Goal: Information Seeking & Learning: Learn about a topic

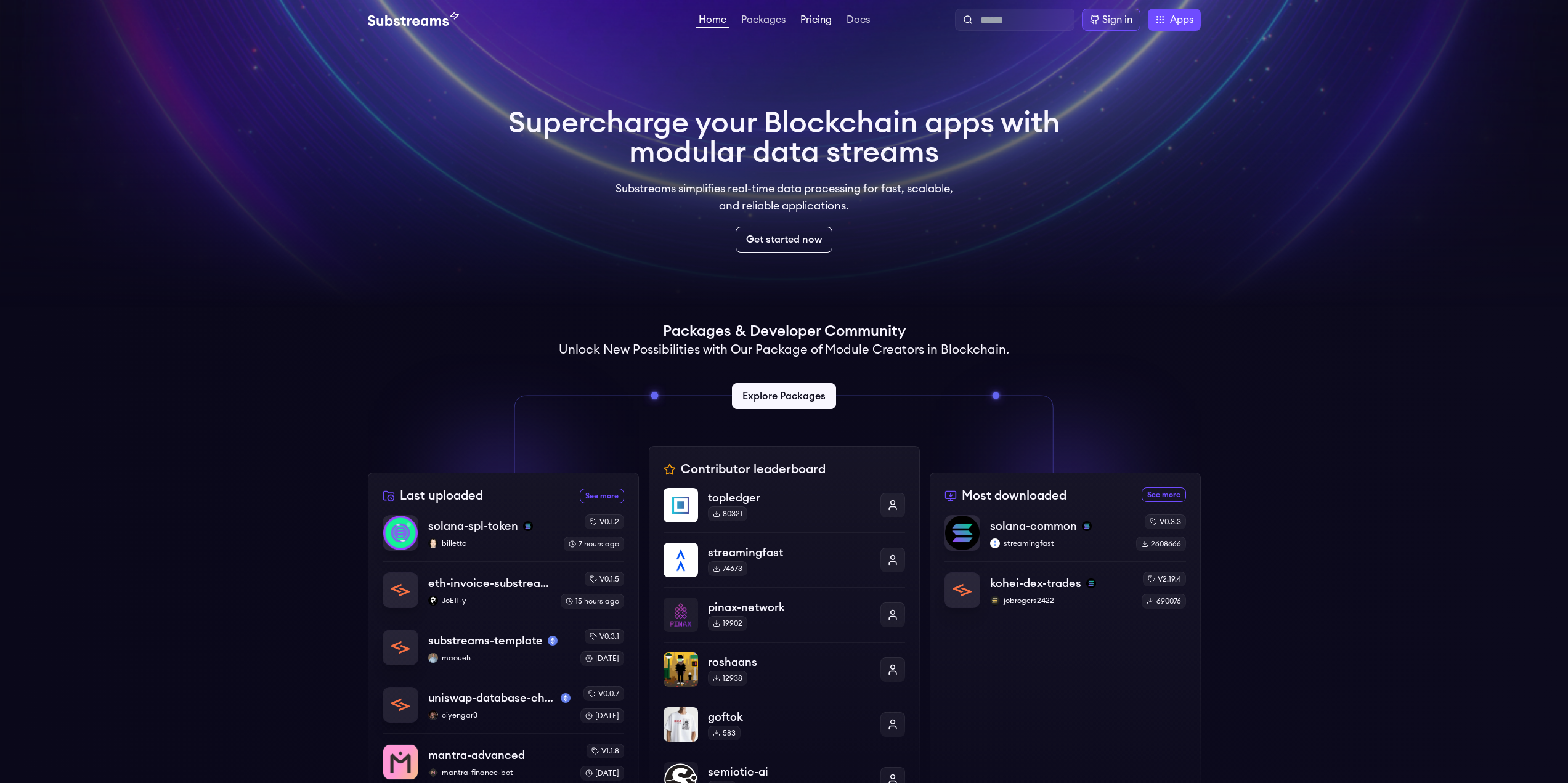
click at [824, 19] on link "Pricing" at bounding box center [816, 21] width 37 height 12
click at [754, 18] on link "Packages" at bounding box center [763, 21] width 49 height 12
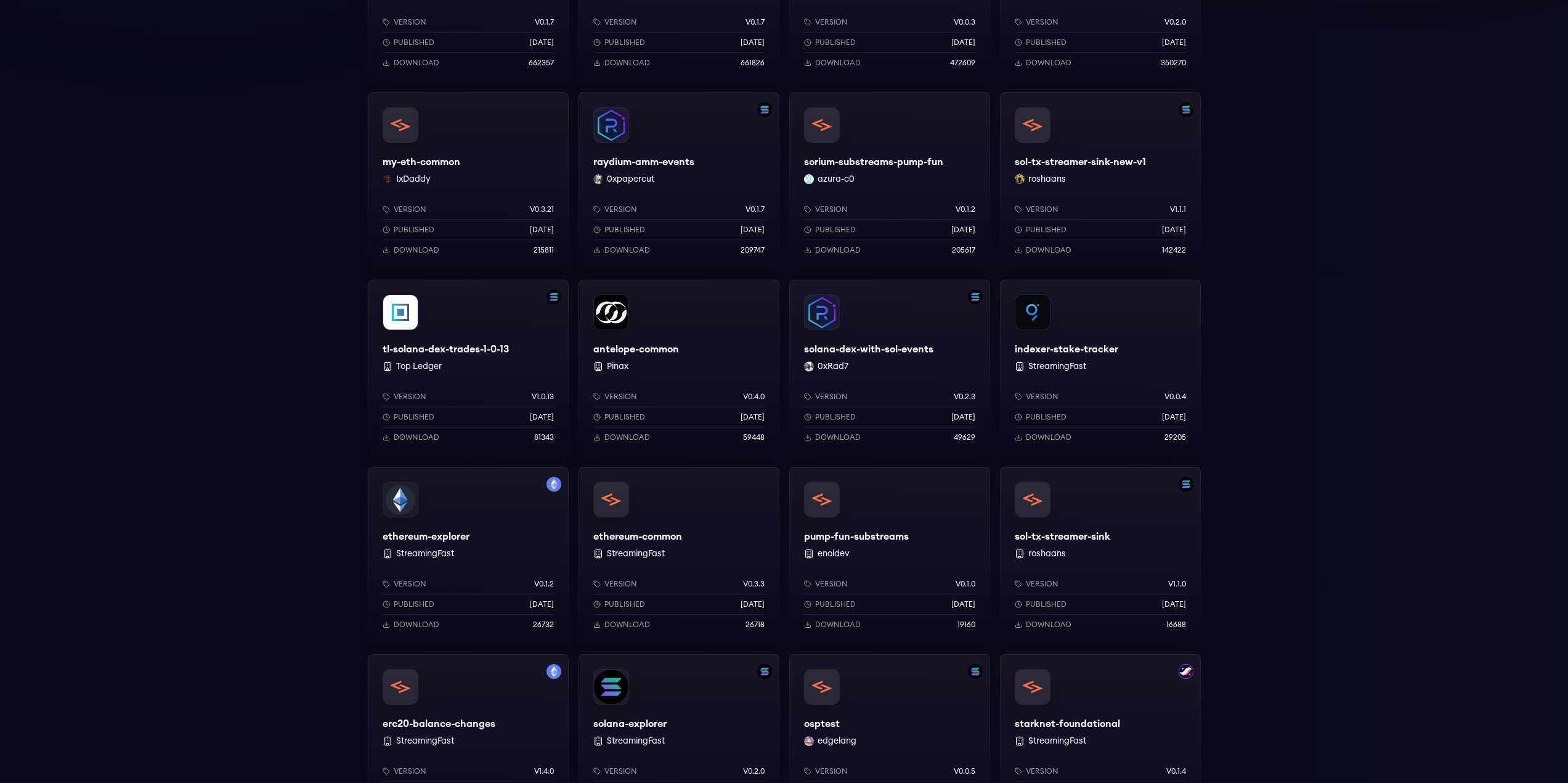
scroll to position [813, 0]
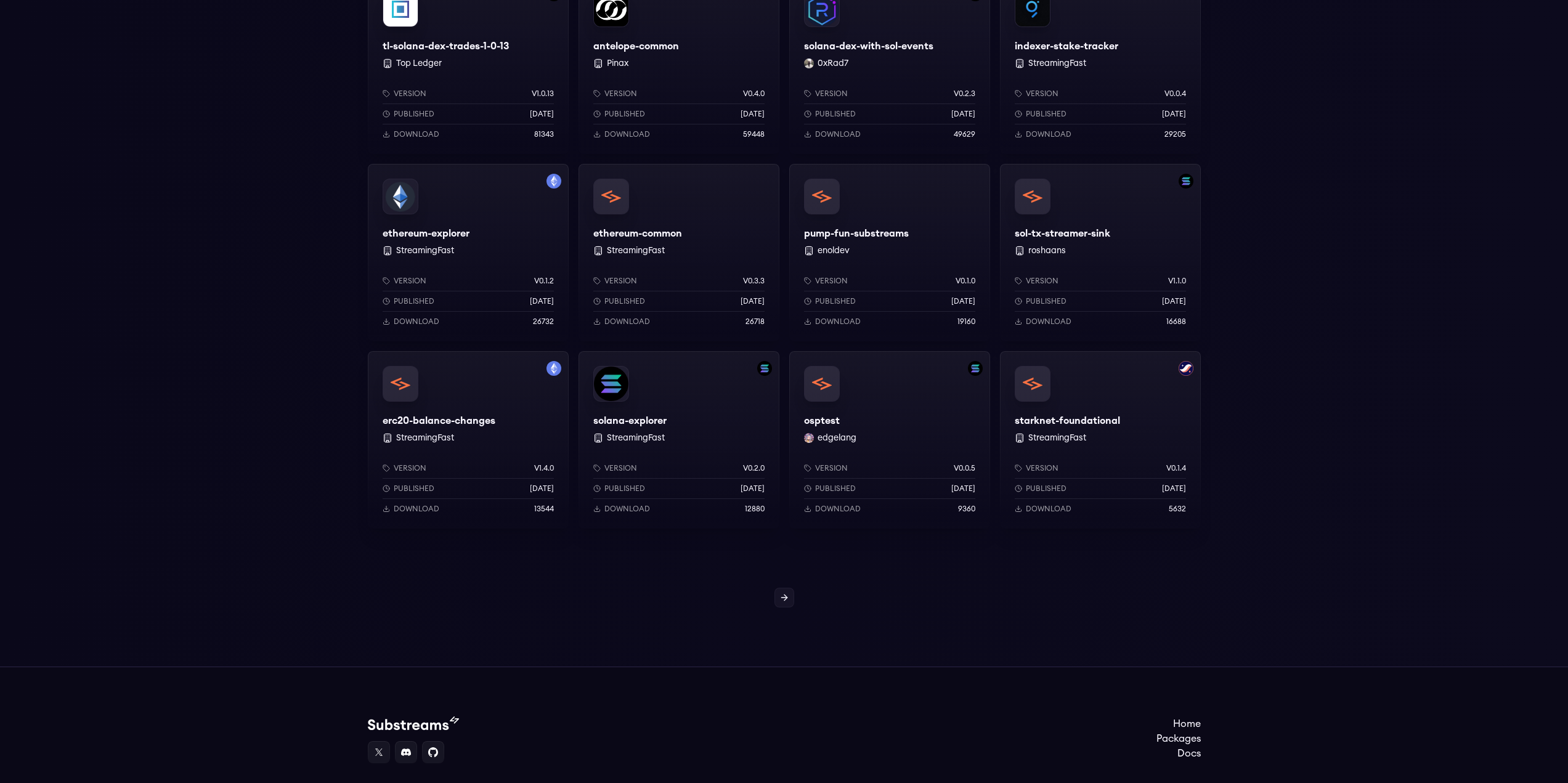
click at [632, 408] on div "solana-explorer StreamingFast Version v0.2.0 Published 1 years ago Download 128…" at bounding box center [679, 440] width 201 height 178
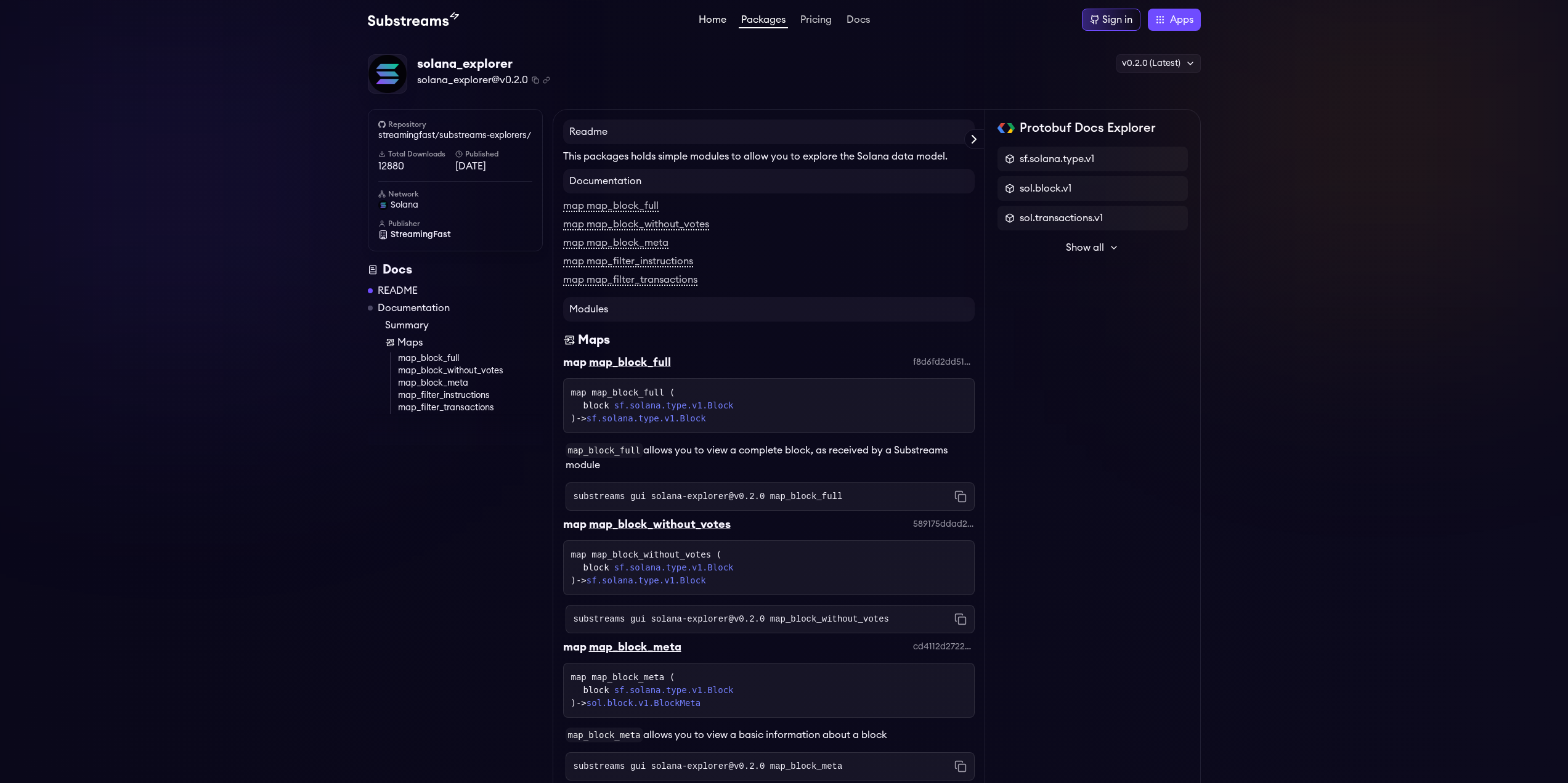
click at [711, 22] on link "Home" at bounding box center [712, 21] width 33 height 12
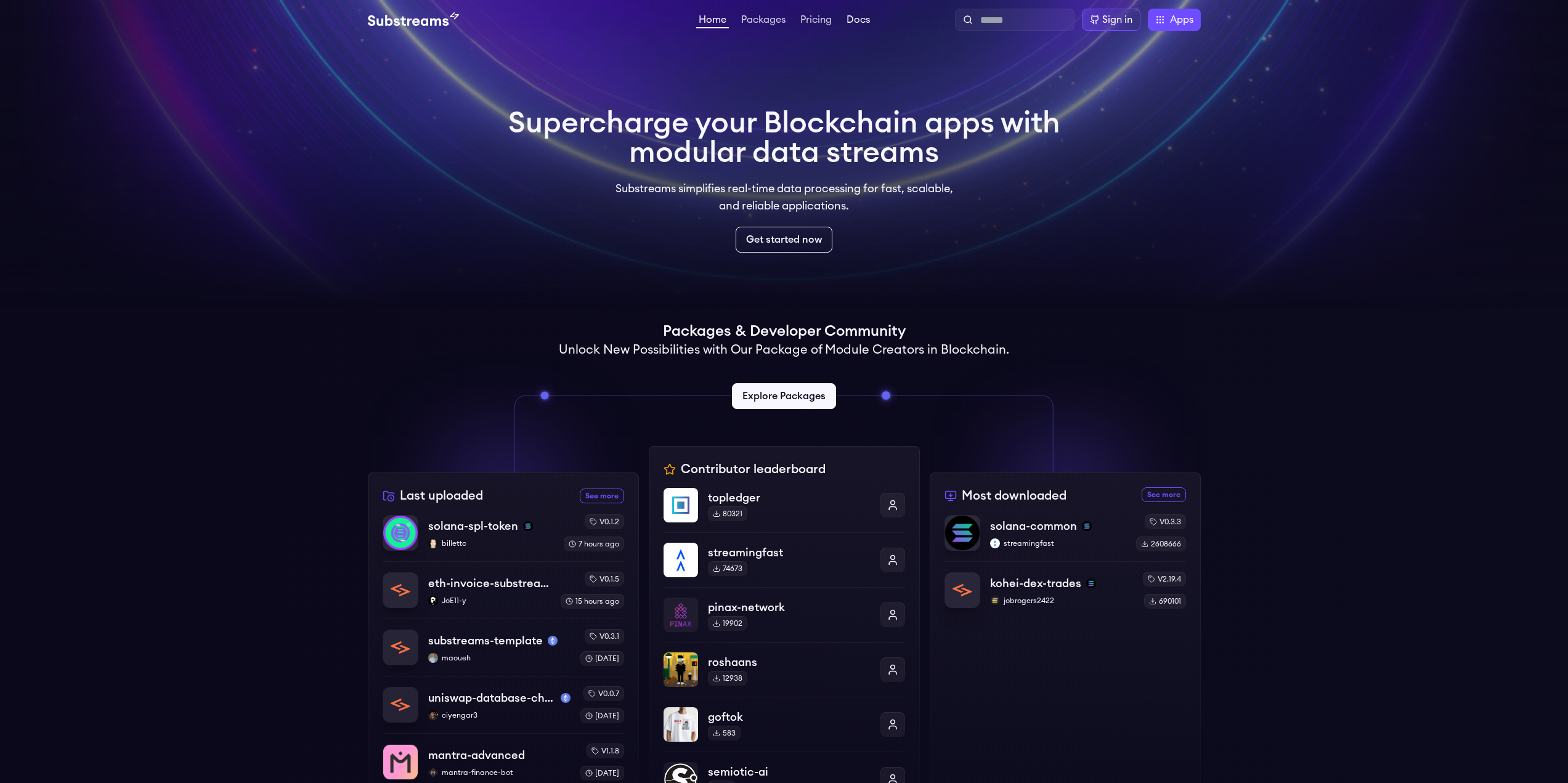
click at [857, 19] on link "Docs" at bounding box center [859, 21] width 28 height 12
click at [771, 19] on link "Packages" at bounding box center [763, 21] width 49 height 12
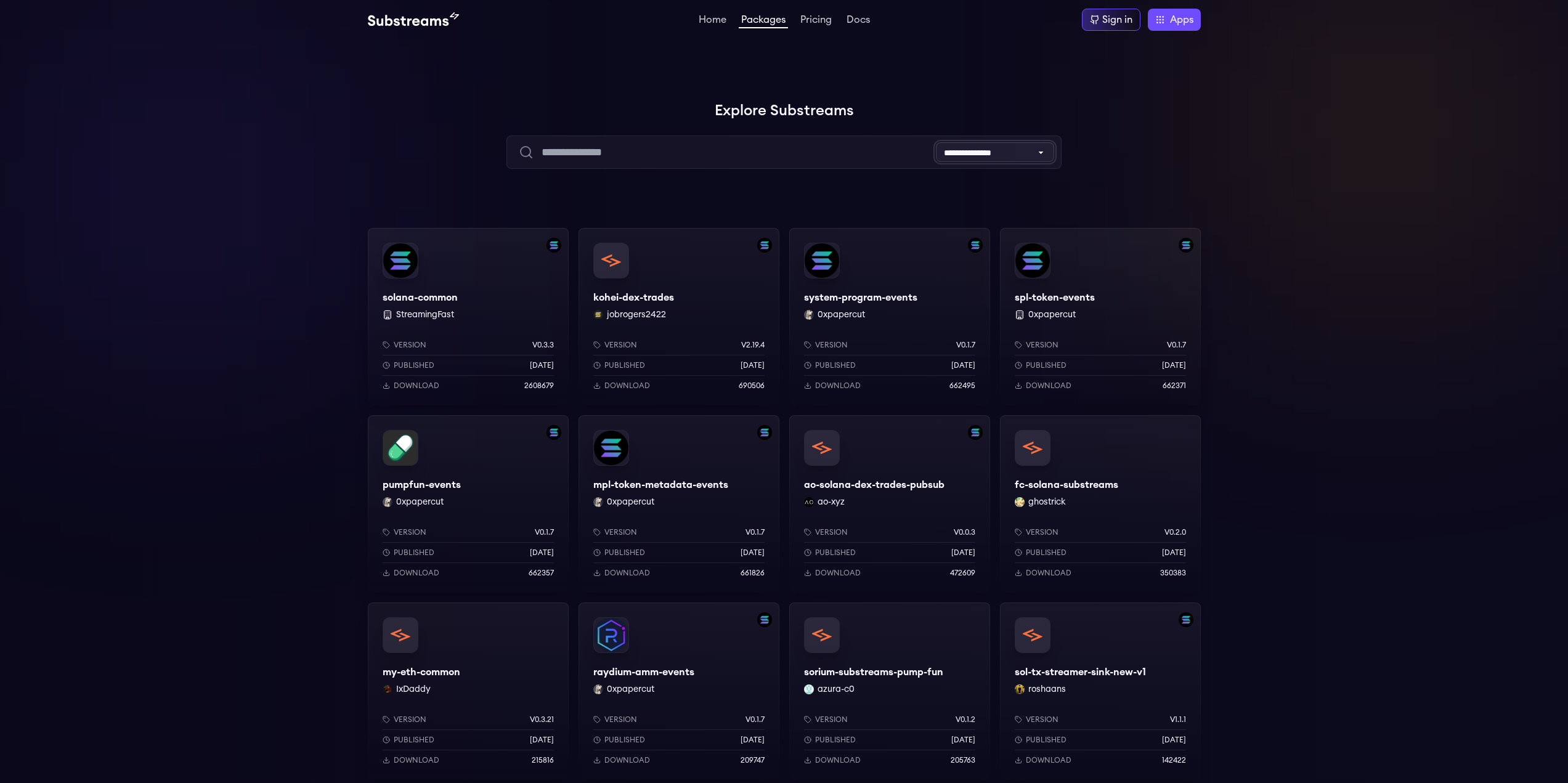
drag, startPoint x: 975, startPoint y: 153, endPoint x: 1173, endPoint y: 155, distance: 198.0
click at [1173, 155] on div "**********" at bounding box center [784, 134] width 833 height 70
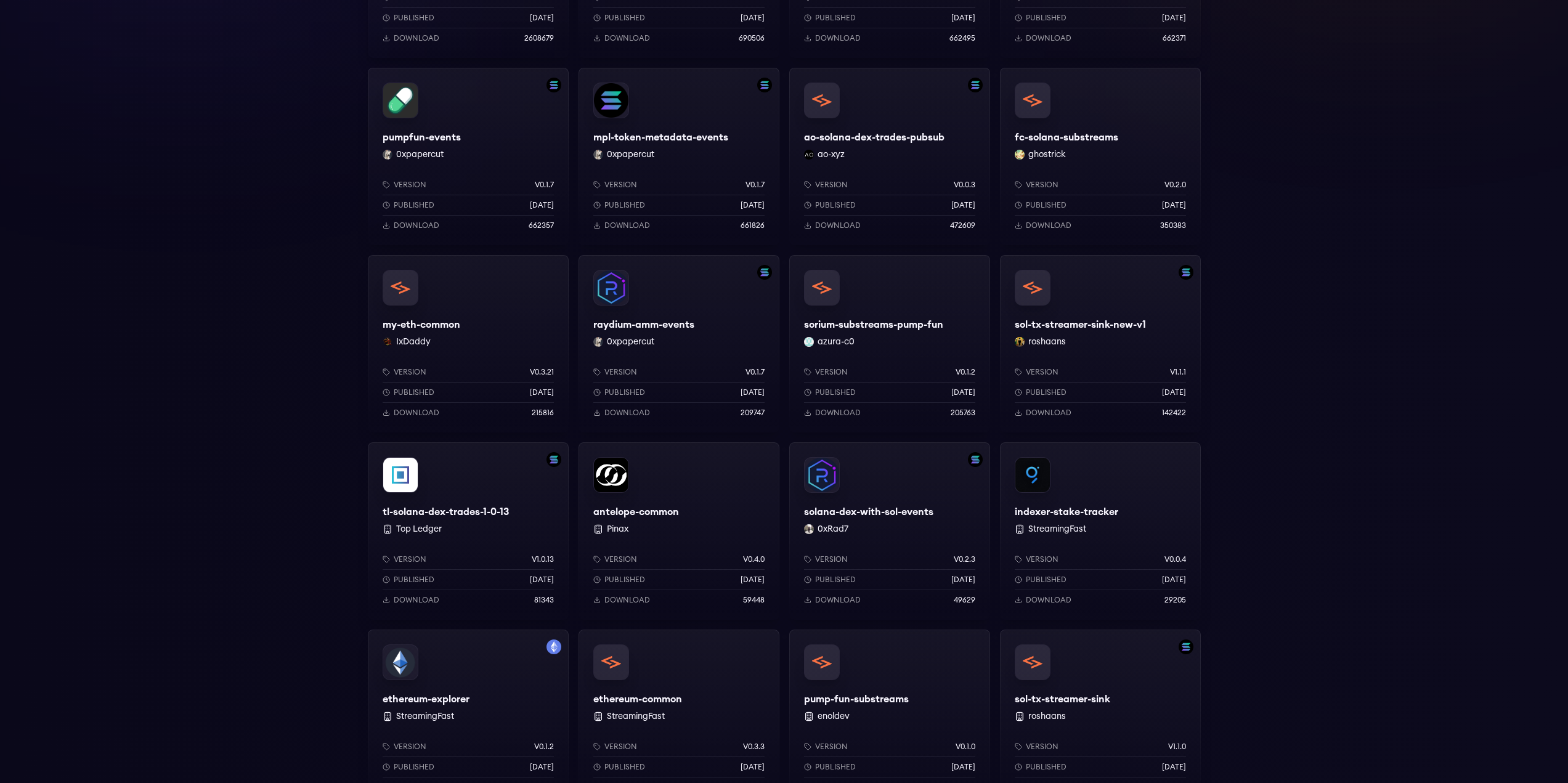
scroll to position [321, 0]
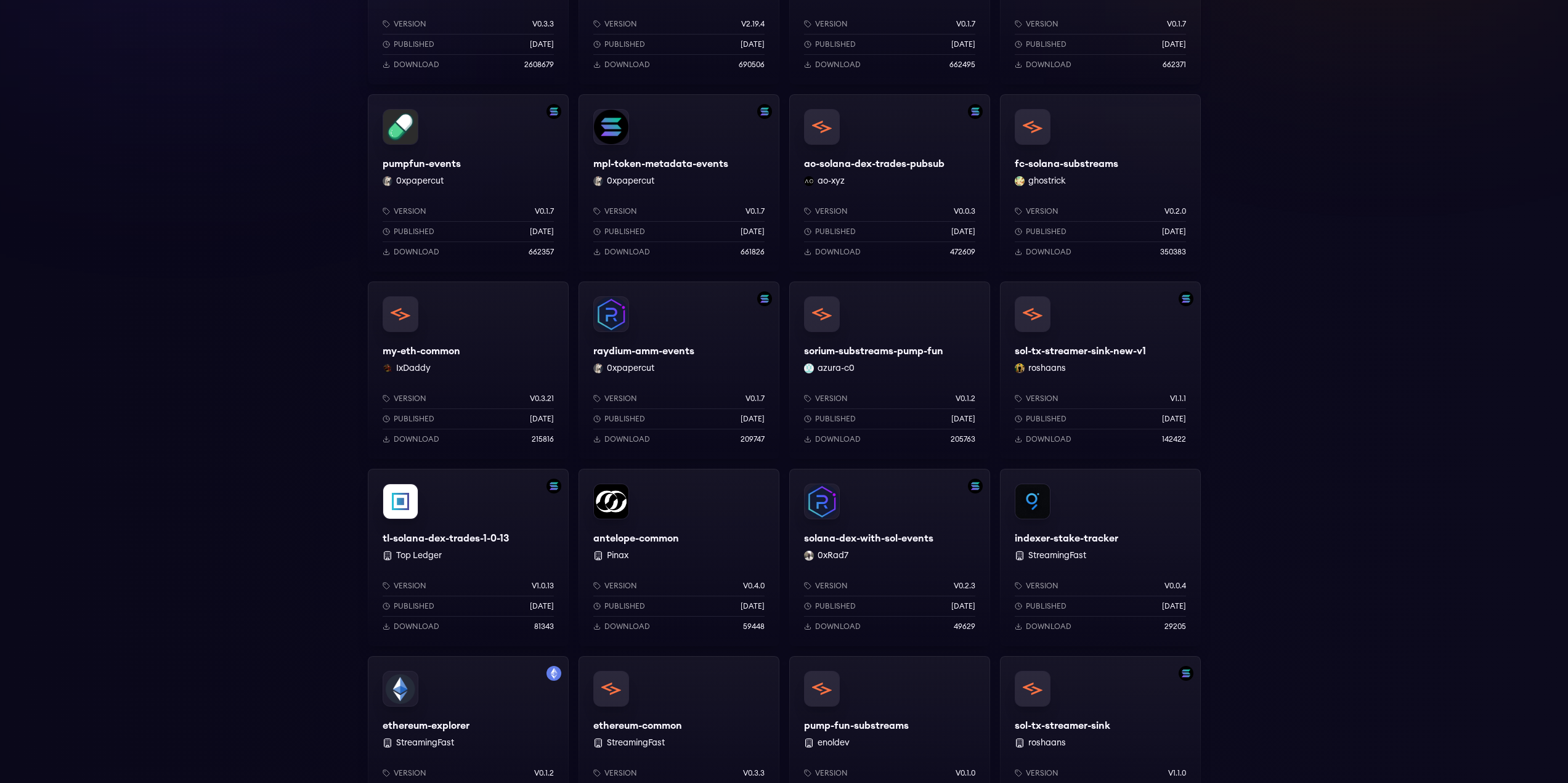
click at [446, 165] on div "pumpfun-events 0xpapercut Version v0.1.7 Published [DATE] Download 662357" at bounding box center [468, 183] width 201 height 178
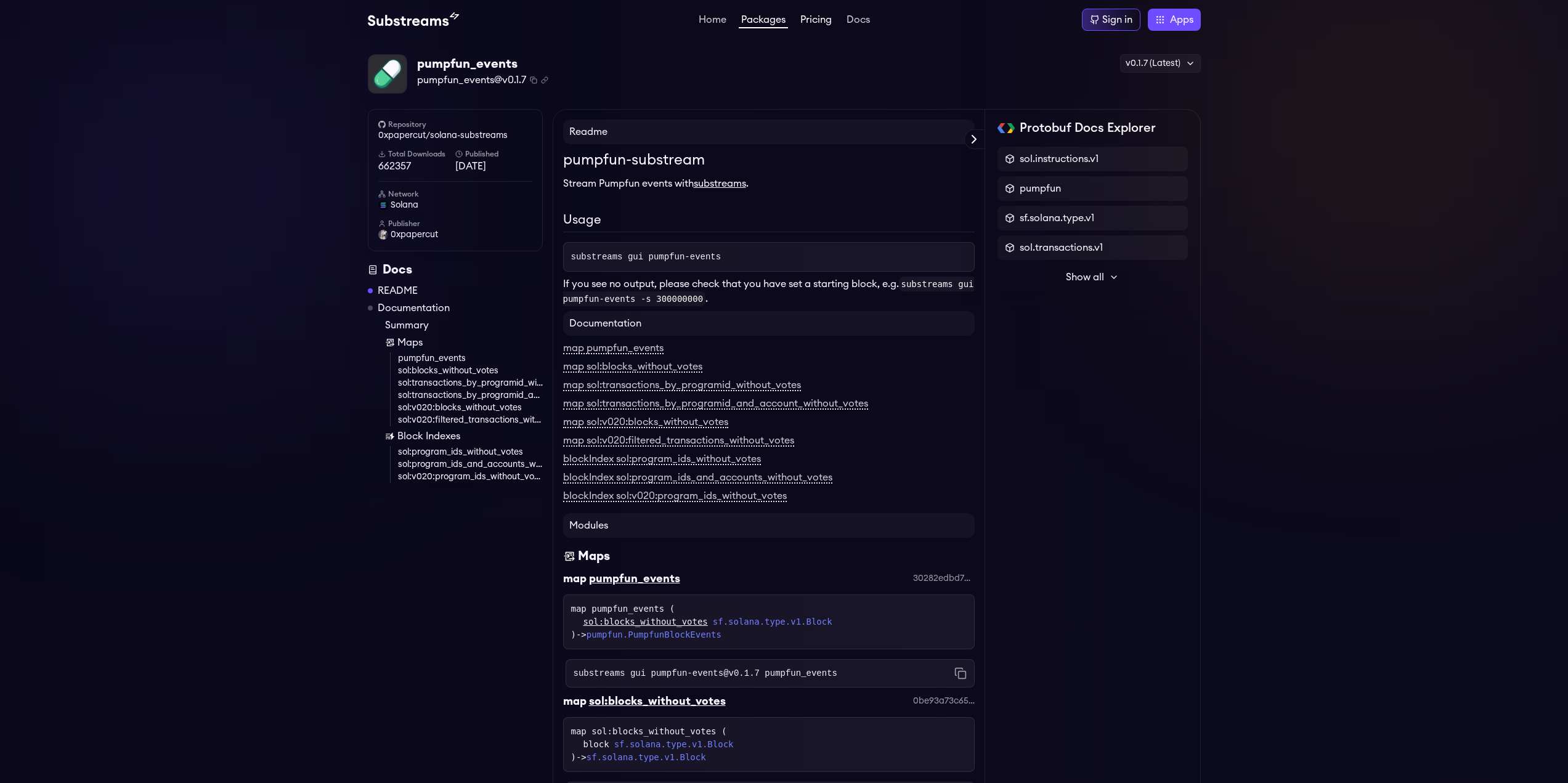
click at [814, 21] on link "Pricing" at bounding box center [816, 21] width 37 height 12
click at [409, 19] on img at bounding box center [414, 19] width 91 height 15
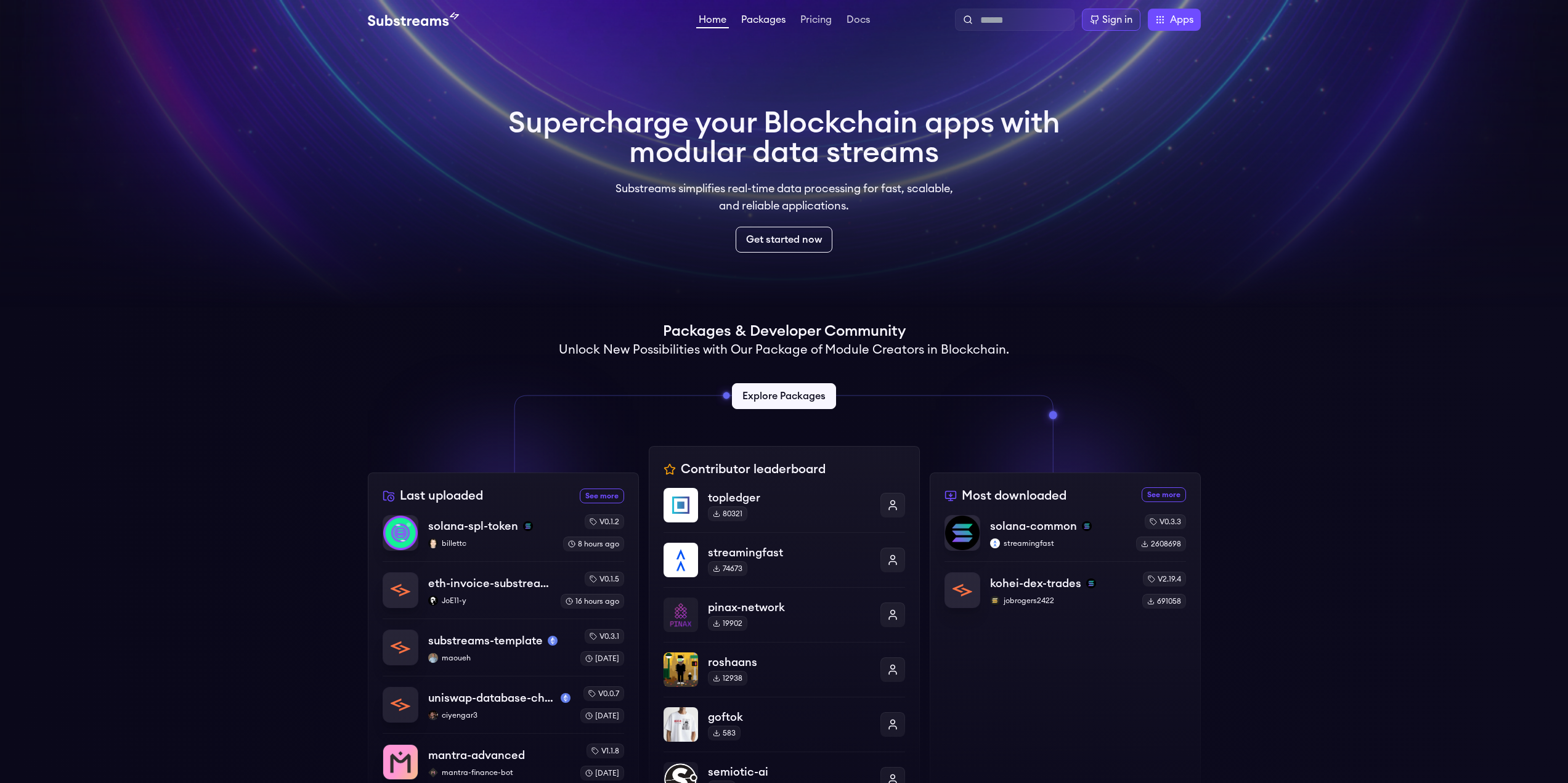
click at [774, 21] on link "Packages" at bounding box center [763, 21] width 49 height 12
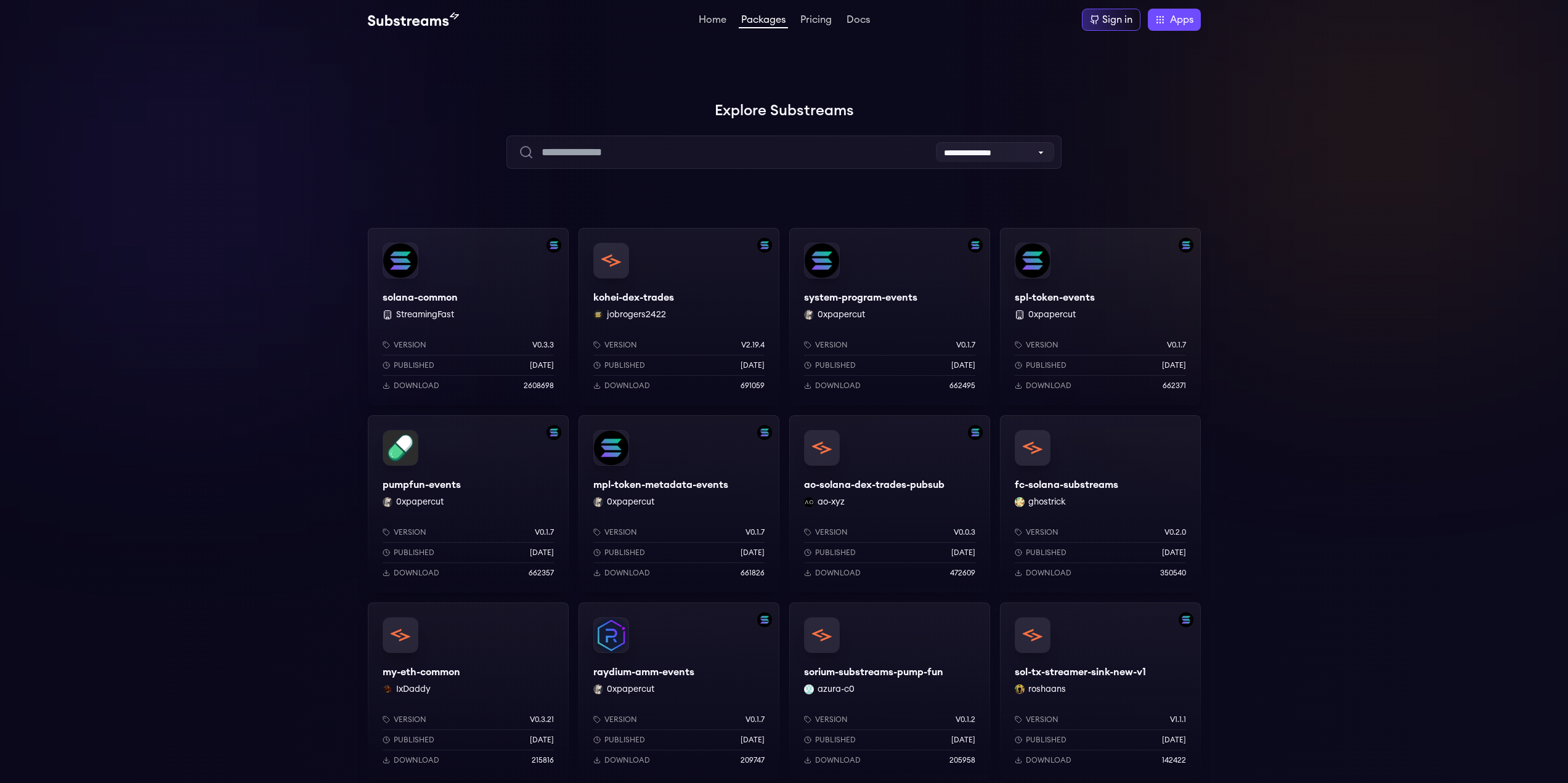
click at [1073, 299] on div "spl-token-events 0xpapercut Version v0.1.7 Published 8 months ago Download 6623…" at bounding box center [1101, 316] width 201 height 178
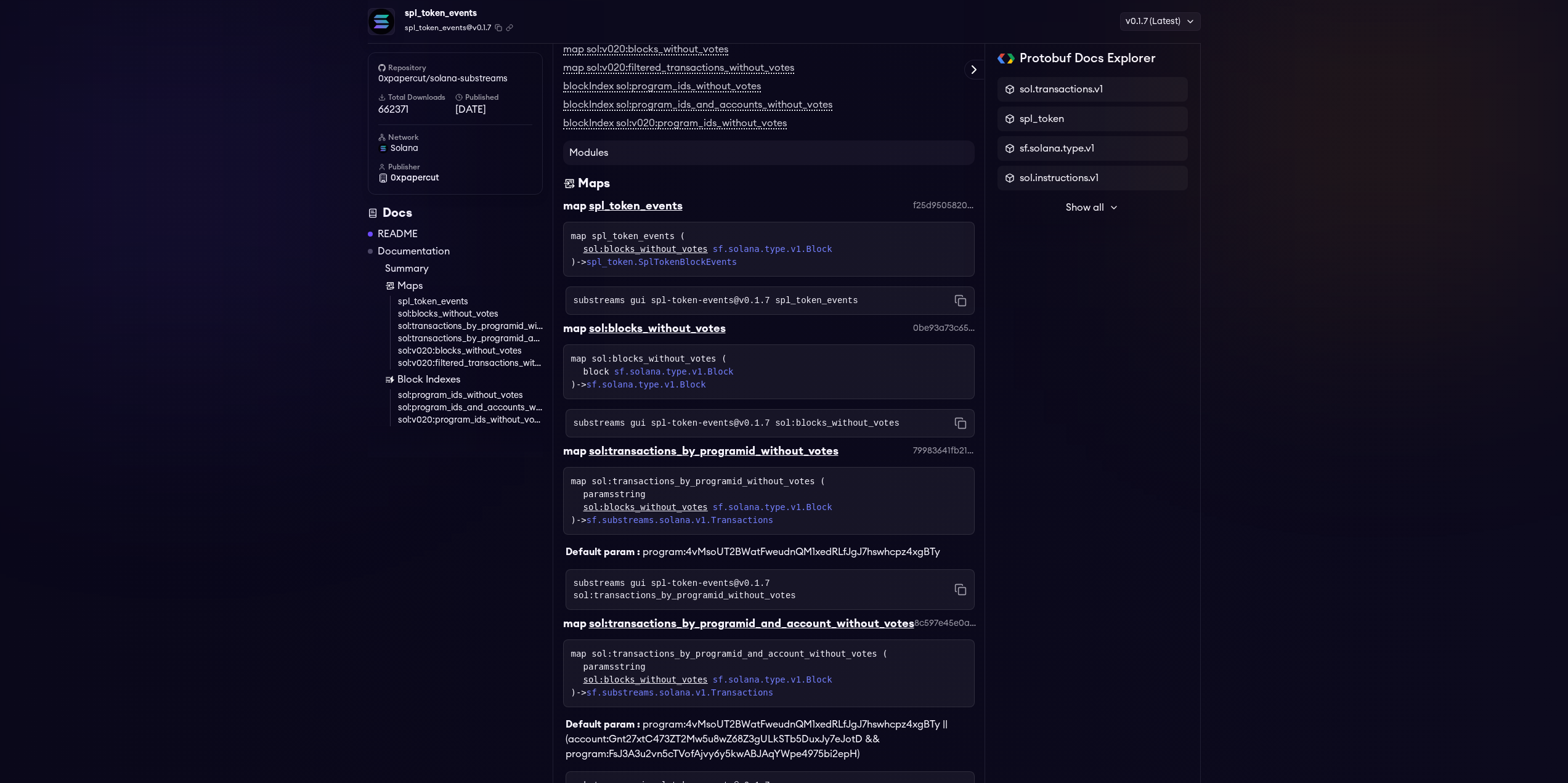
scroll to position [380, 0]
click at [1112, 205] on icon at bounding box center [1113, 208] width 10 height 10
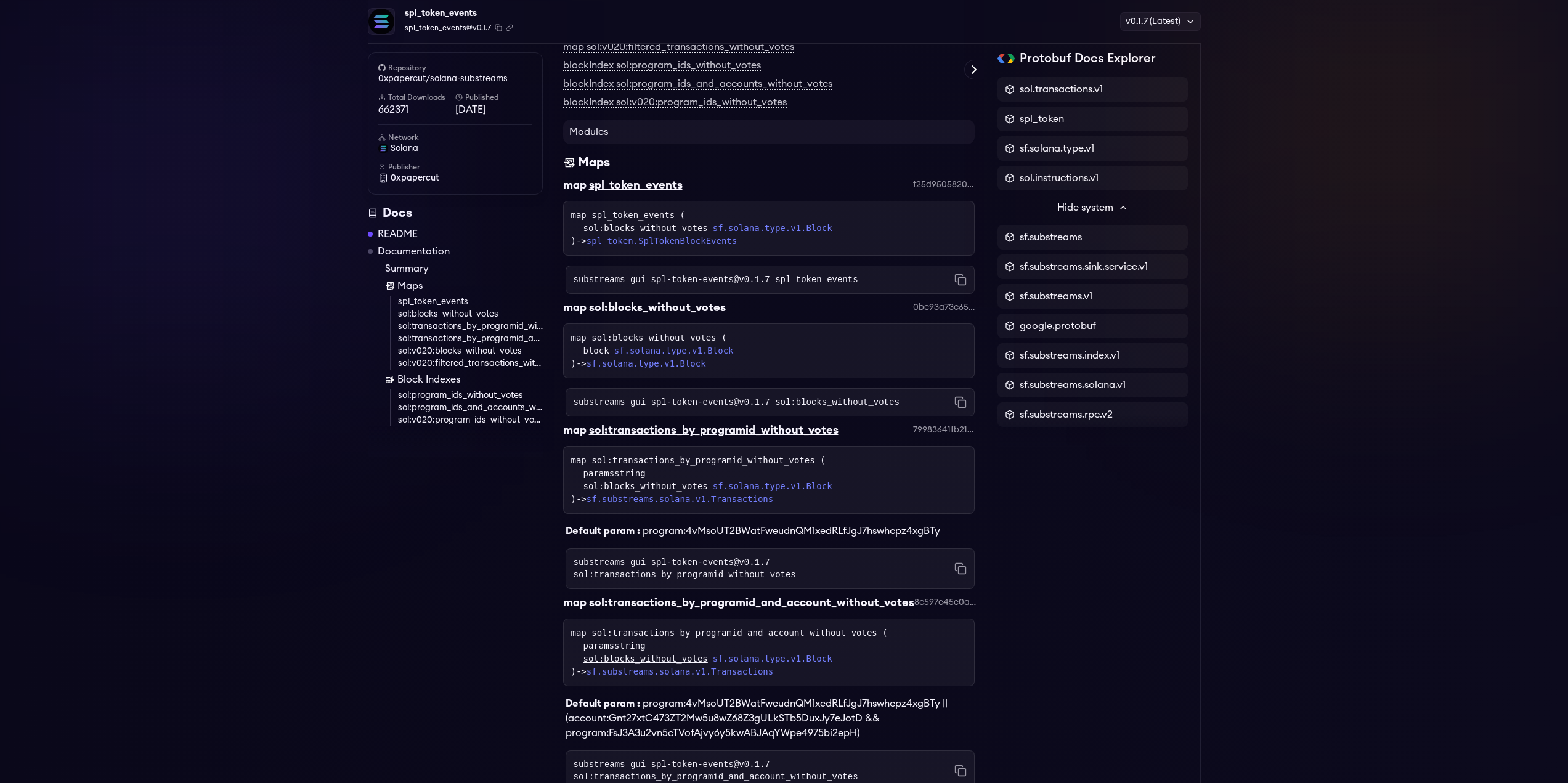
scroll to position [0, 0]
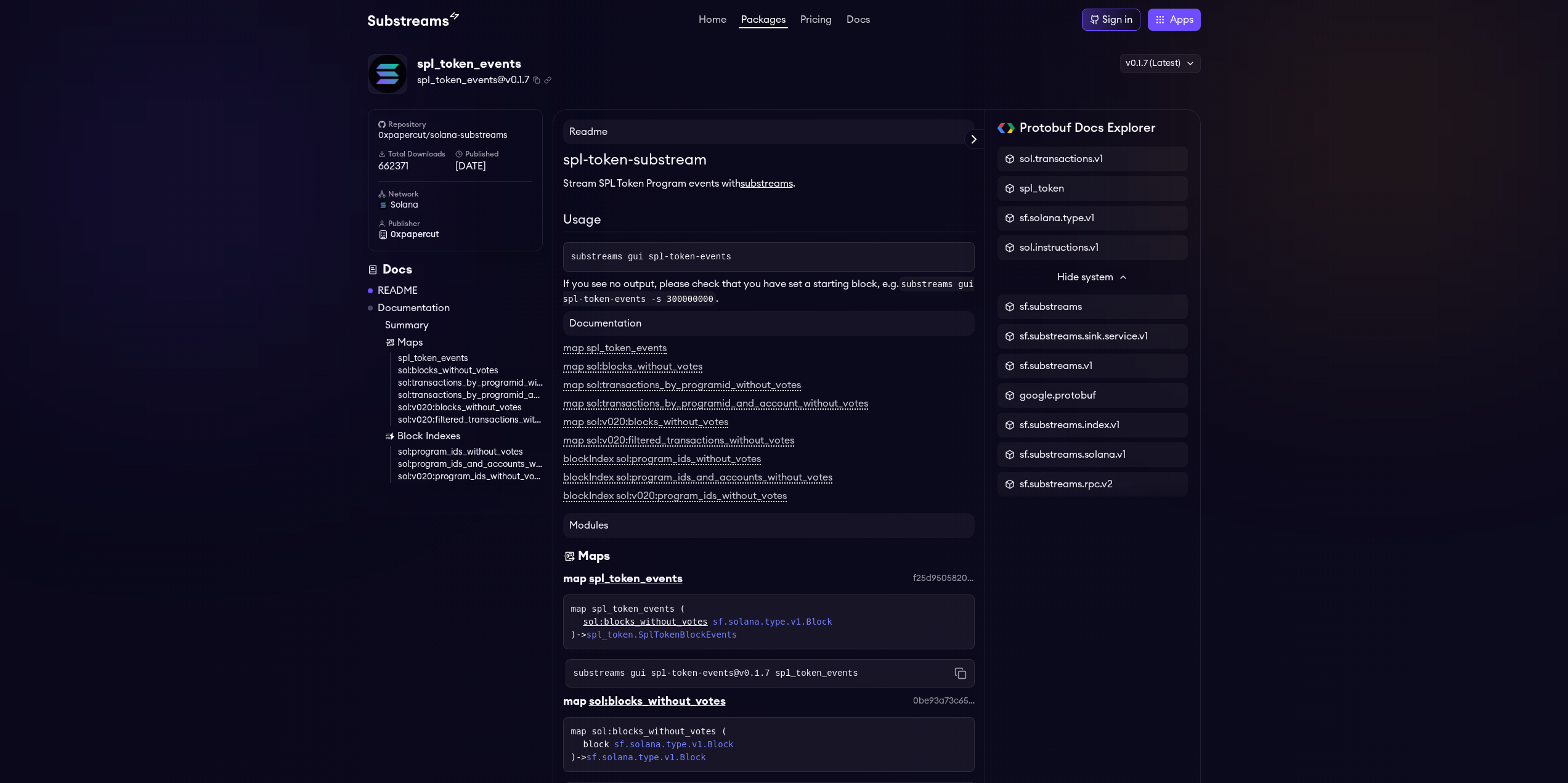
click at [766, 19] on link "Packages" at bounding box center [763, 22] width 49 height 13
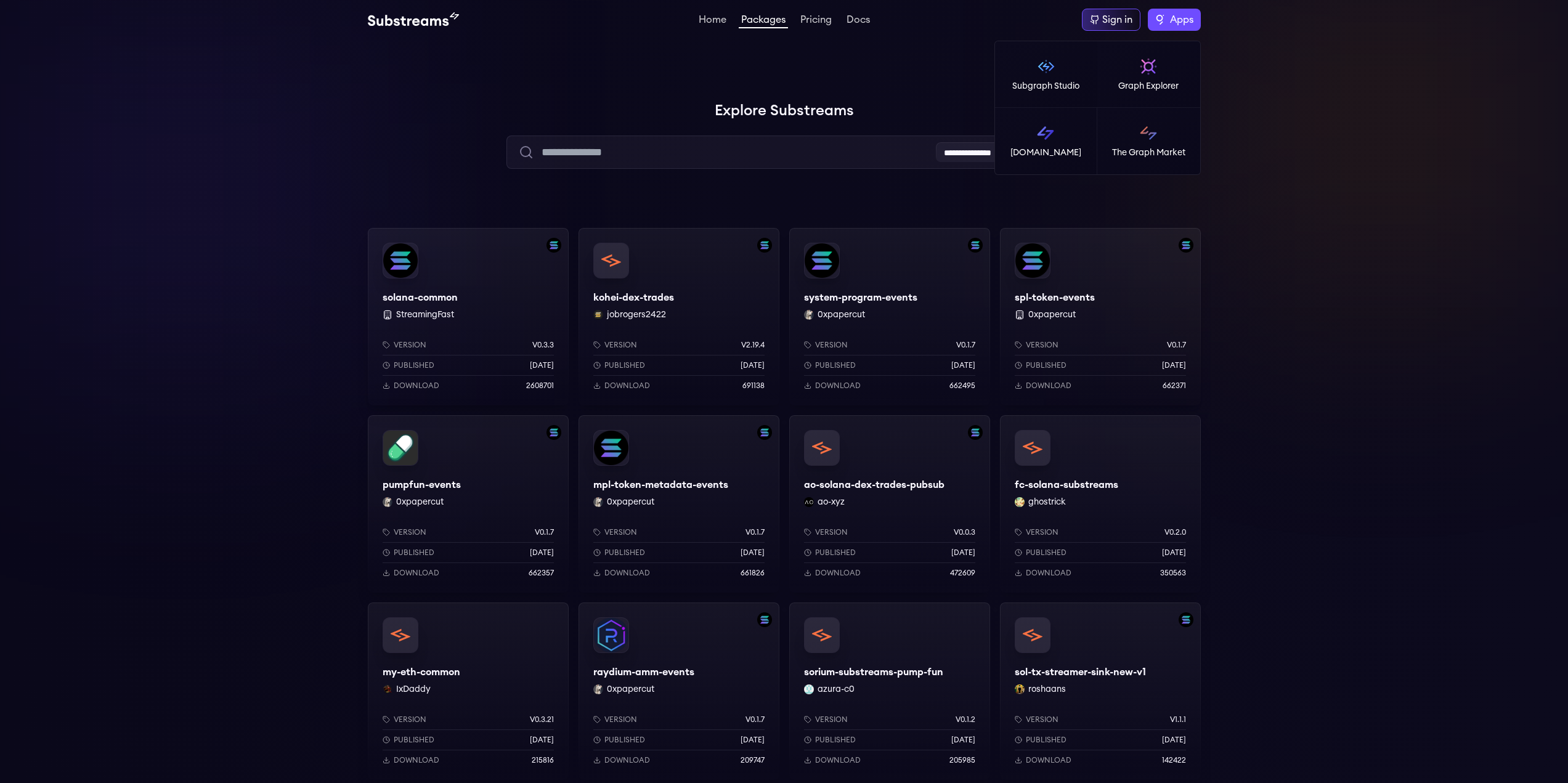
click at [1174, 15] on span "Apps" at bounding box center [1181, 19] width 23 height 15
click at [414, 104] on h1 "Explore Substreams" at bounding box center [784, 111] width 833 height 25
click at [1165, 20] on label "Apps" at bounding box center [1174, 20] width 53 height 22
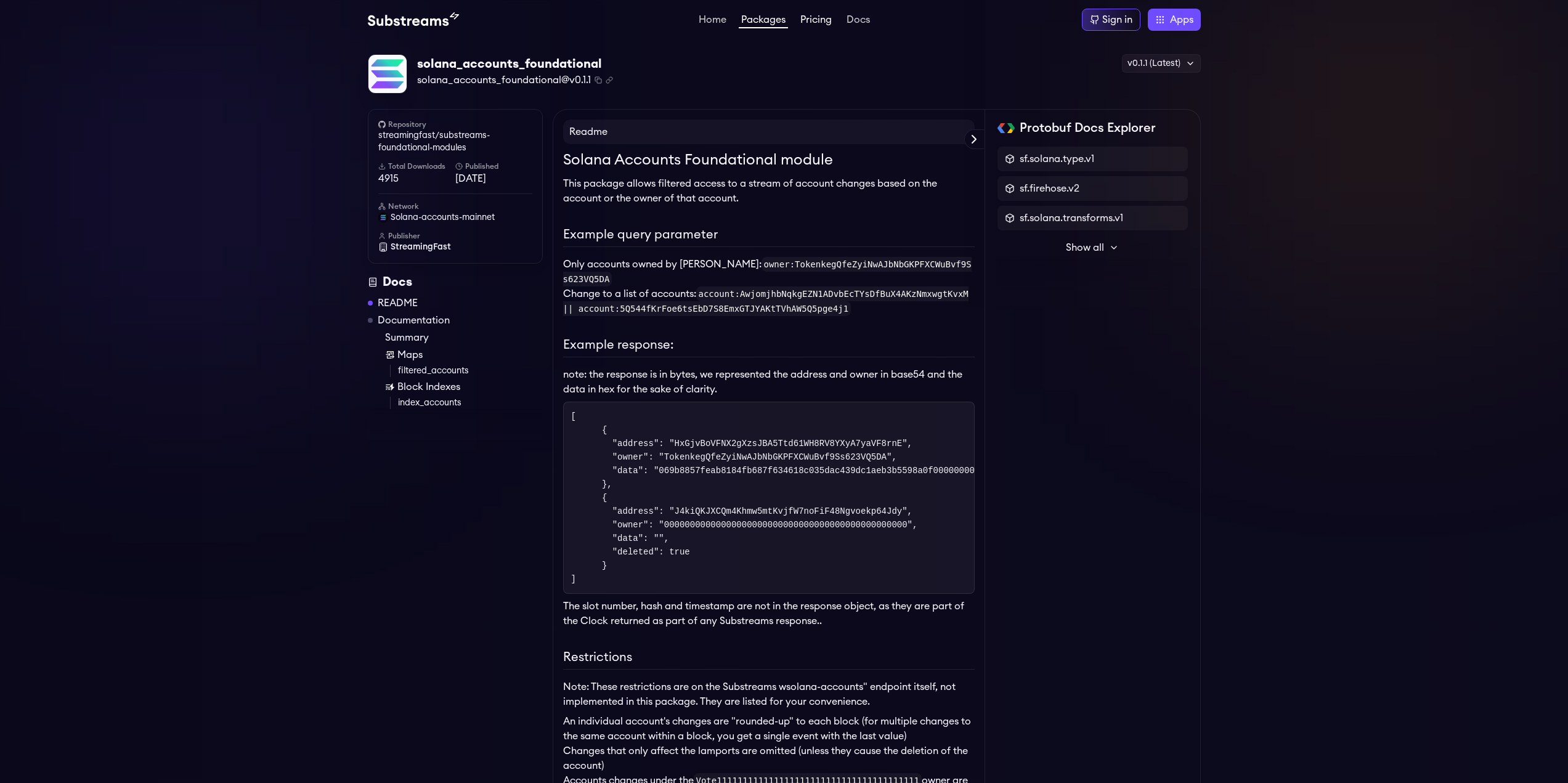
click at [813, 19] on link "Pricing" at bounding box center [816, 21] width 37 height 12
click at [1116, 245] on icon at bounding box center [1113, 247] width 10 height 10
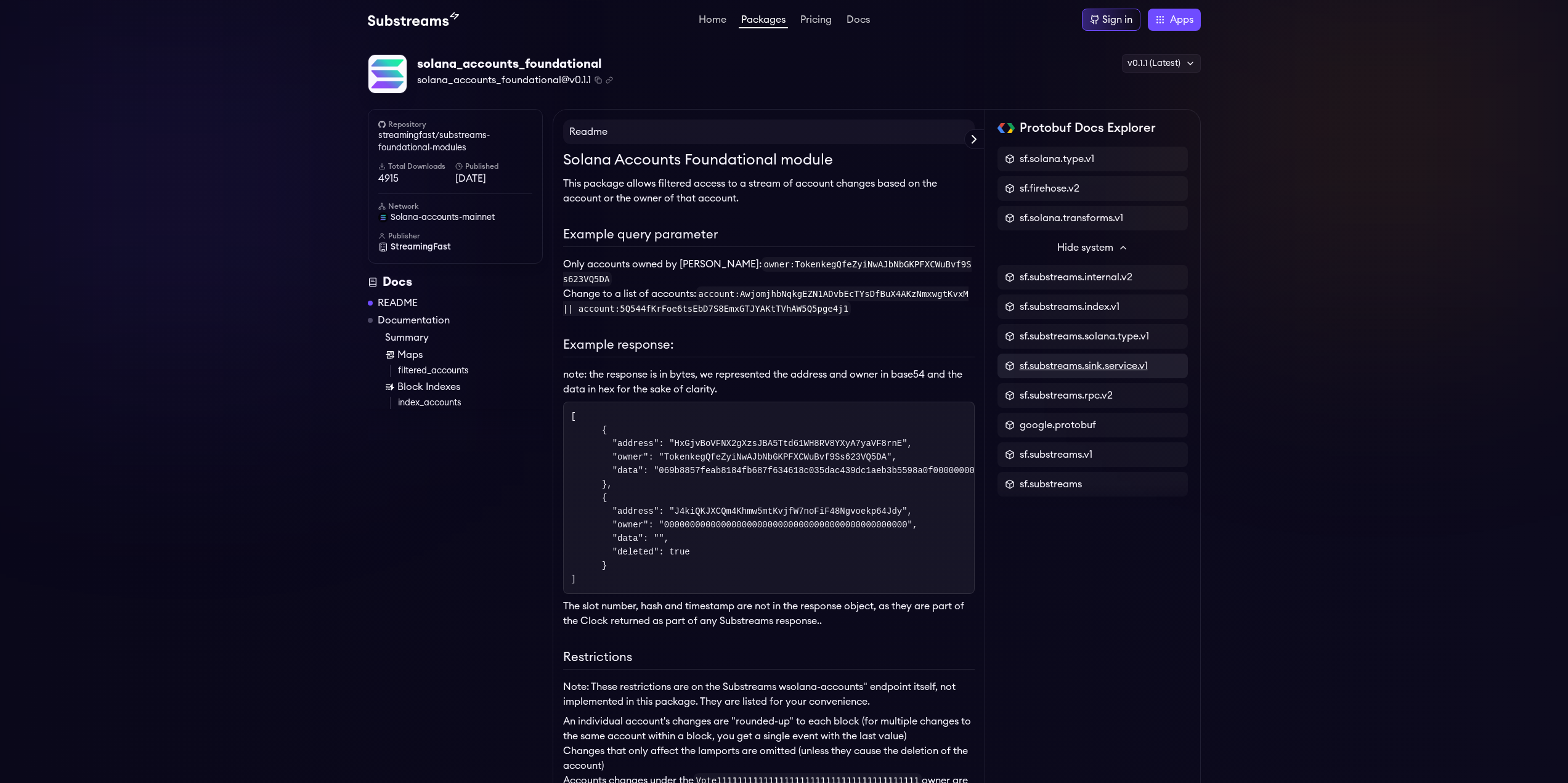
scroll to position [11, 0]
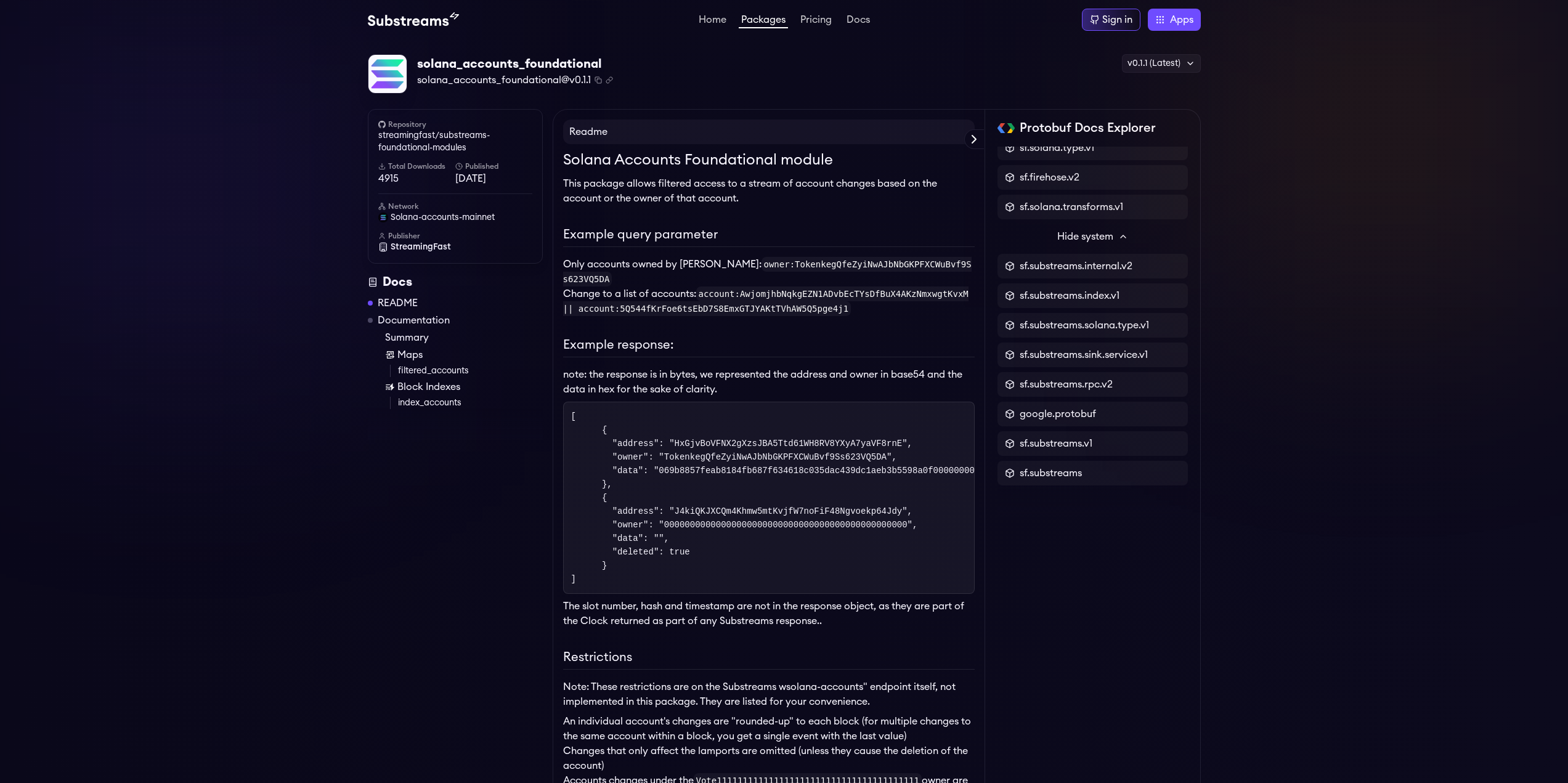
click at [764, 26] on link "Packages" at bounding box center [763, 22] width 49 height 13
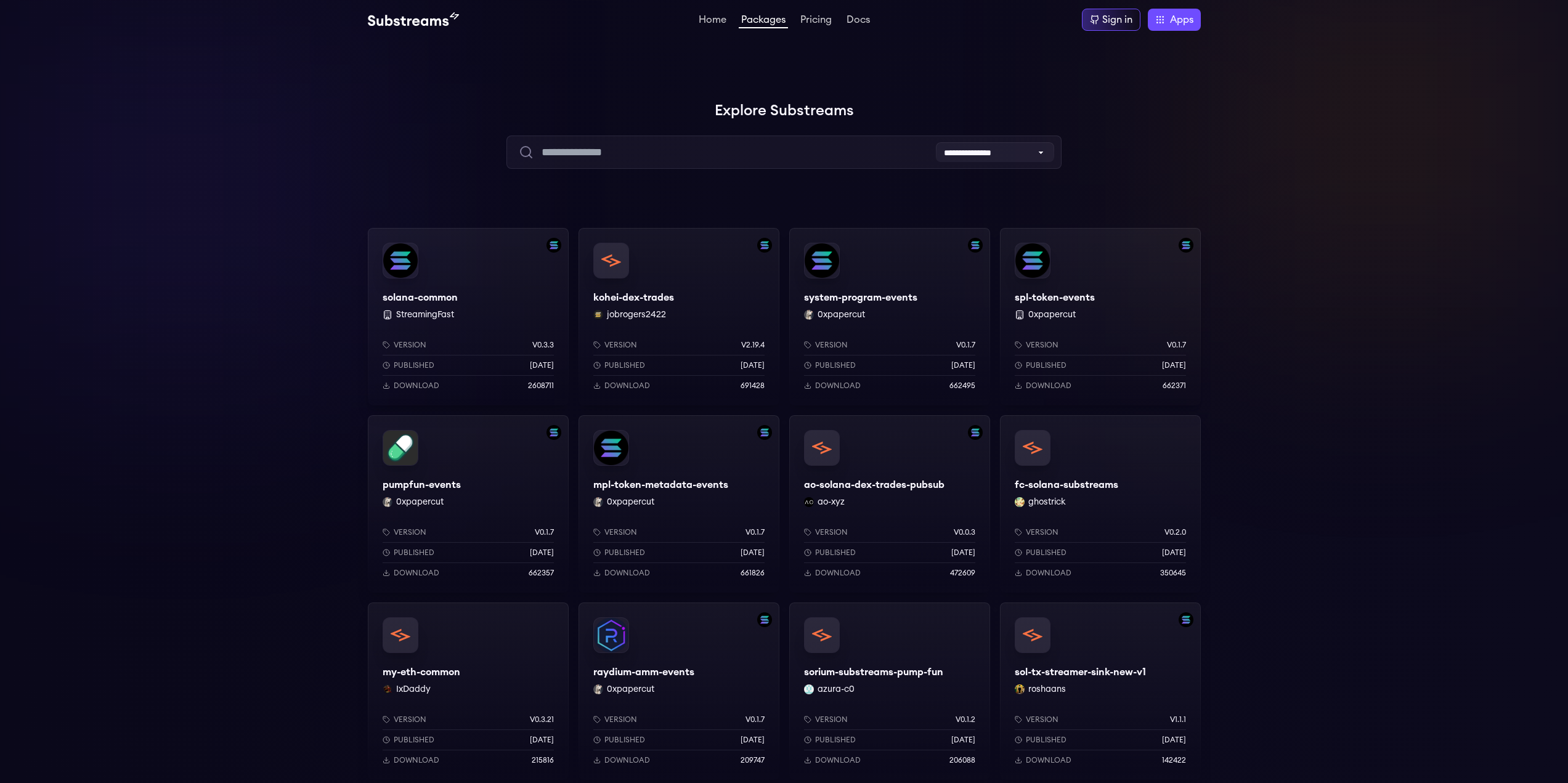
click at [442, 264] on div "solana-common StreamingFast Version v0.3.3 Published 6 months ago Download 2608…" at bounding box center [468, 316] width 201 height 178
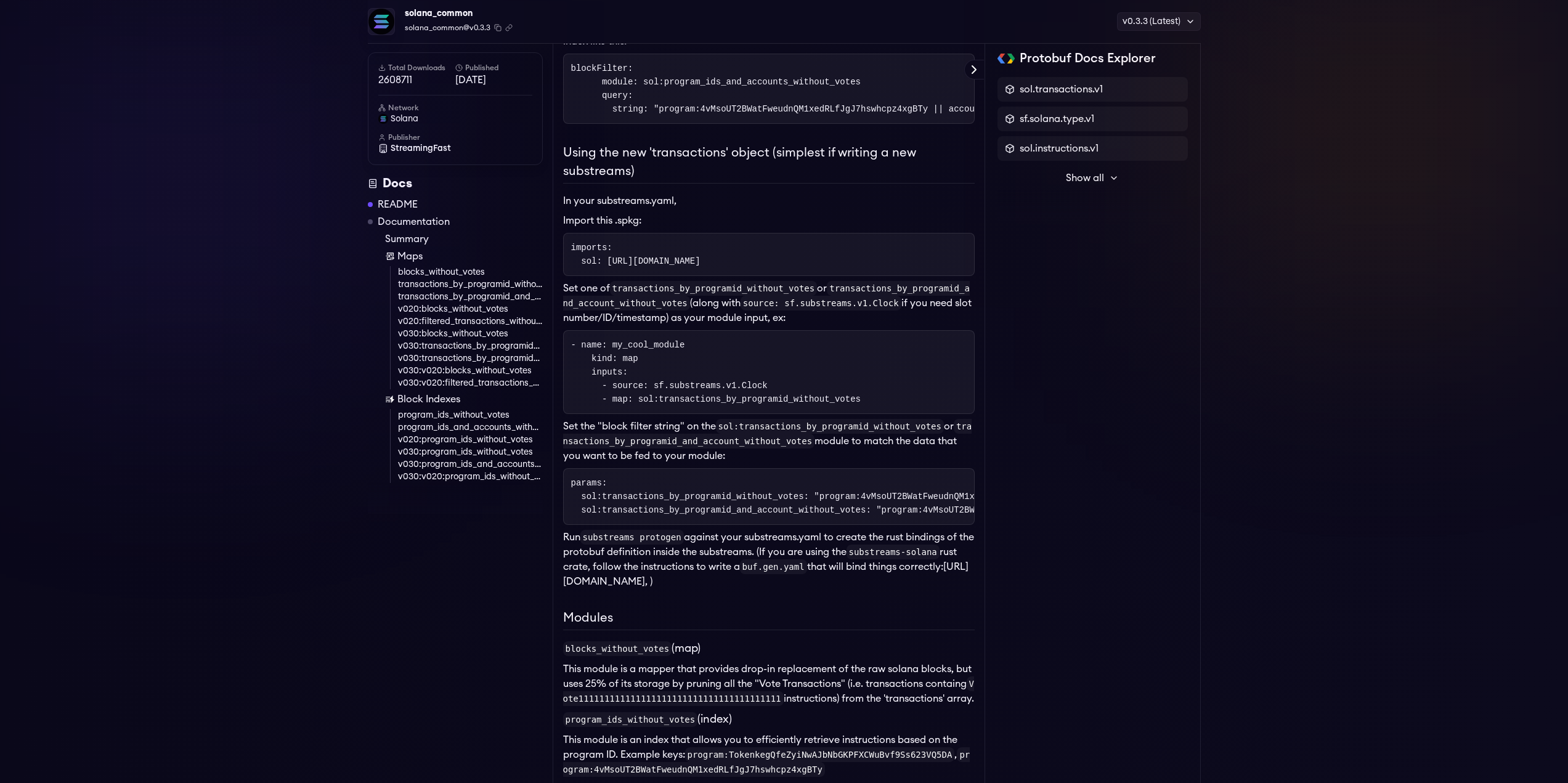
scroll to position [601, 0]
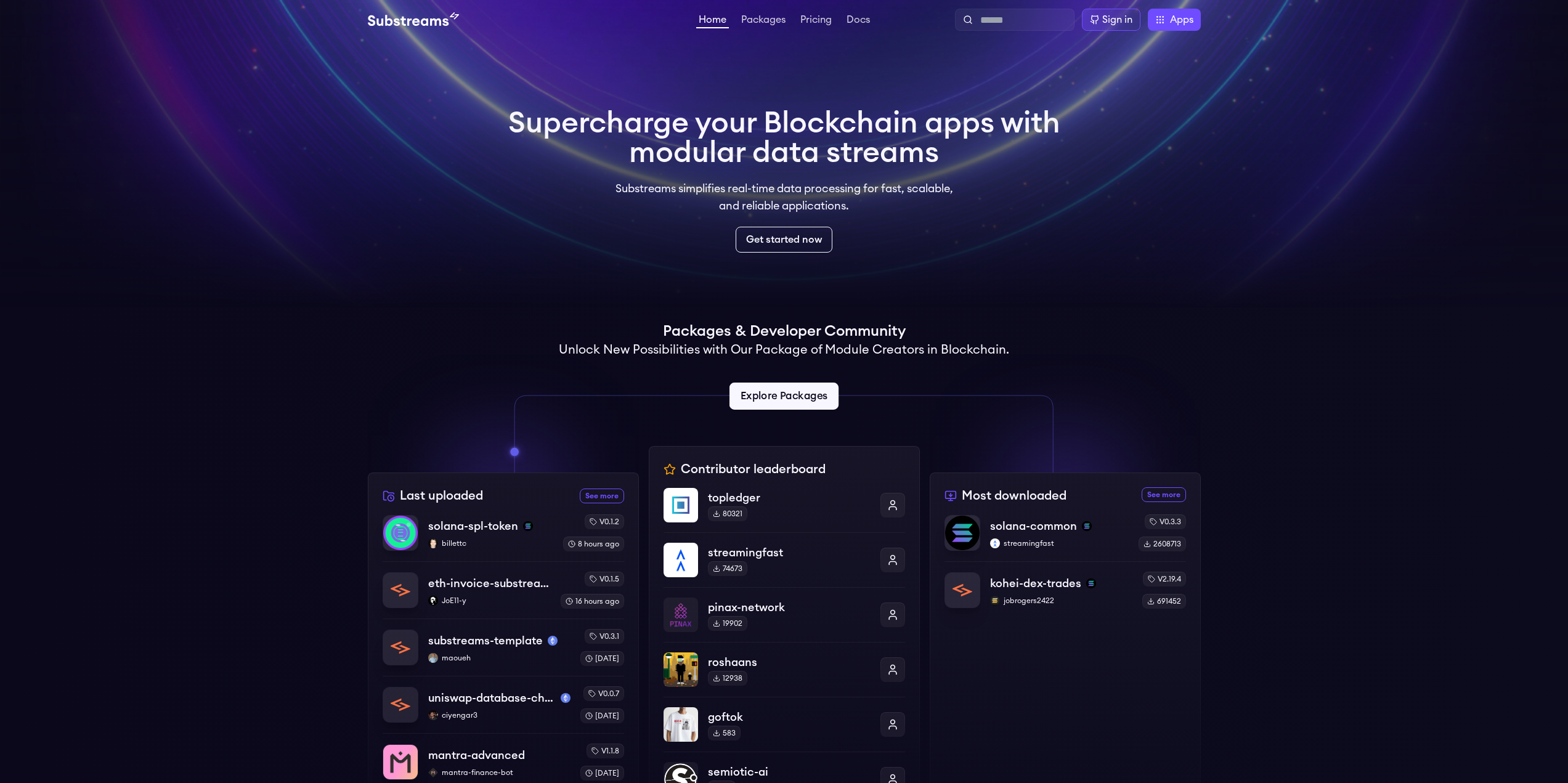
click at [779, 394] on link "Explore Packages" at bounding box center [784, 396] width 109 height 27
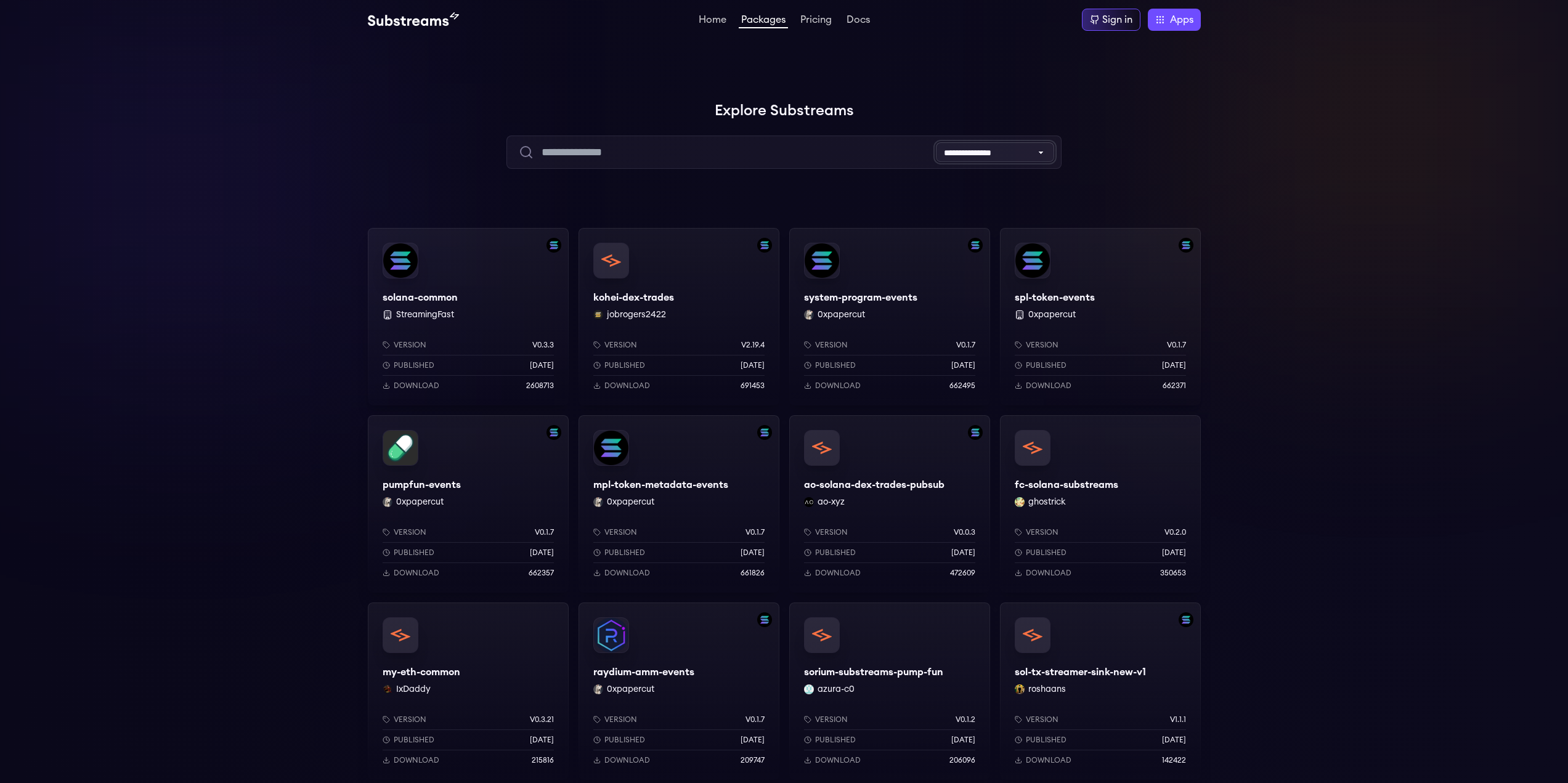
drag, startPoint x: 1001, startPoint y: 145, endPoint x: 1239, endPoint y: 139, distance: 238.1
click at [1239, 139] on div "**********" at bounding box center [784, 760] width 1568 height 1322
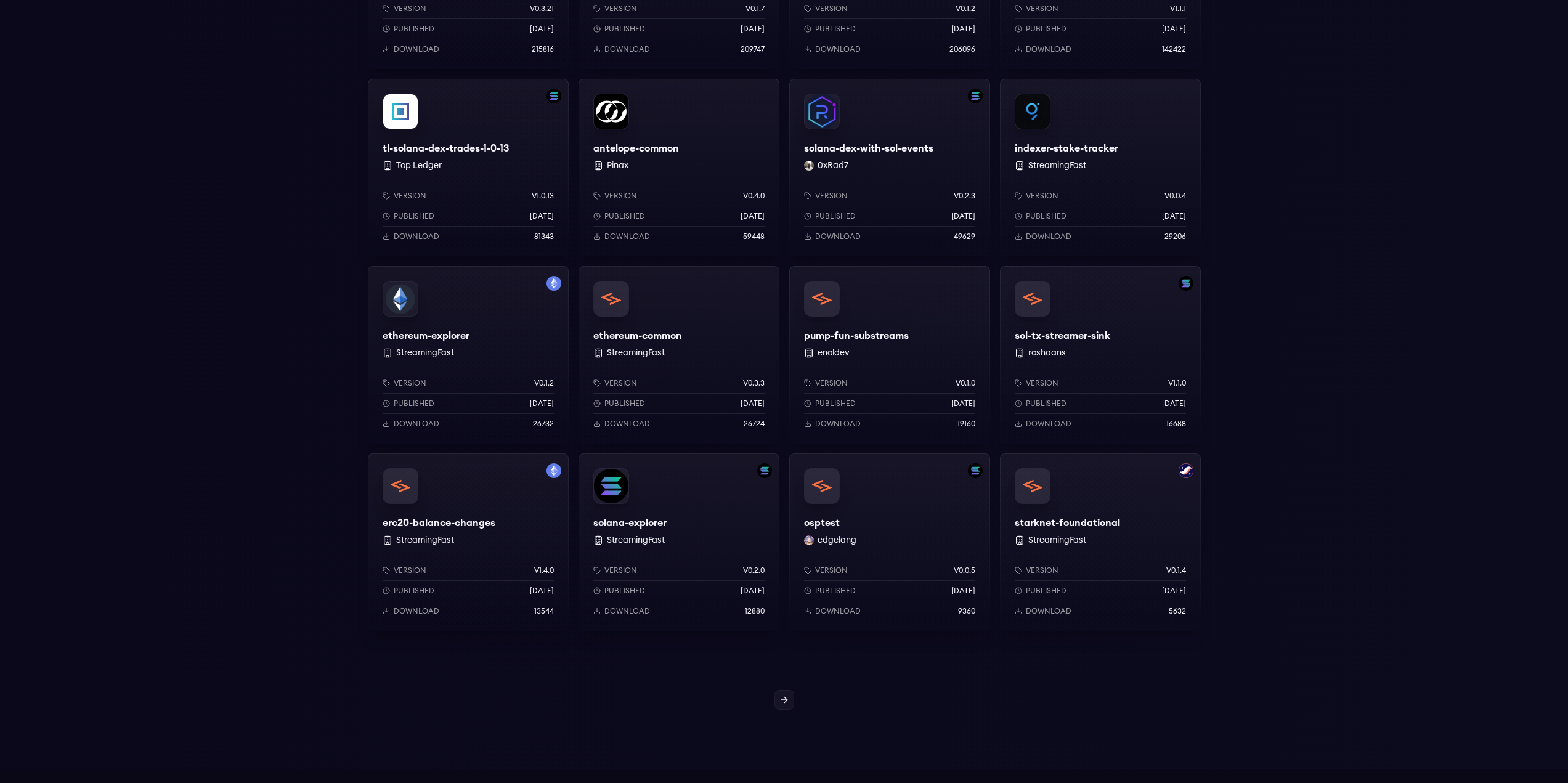
scroll to position [395, 0]
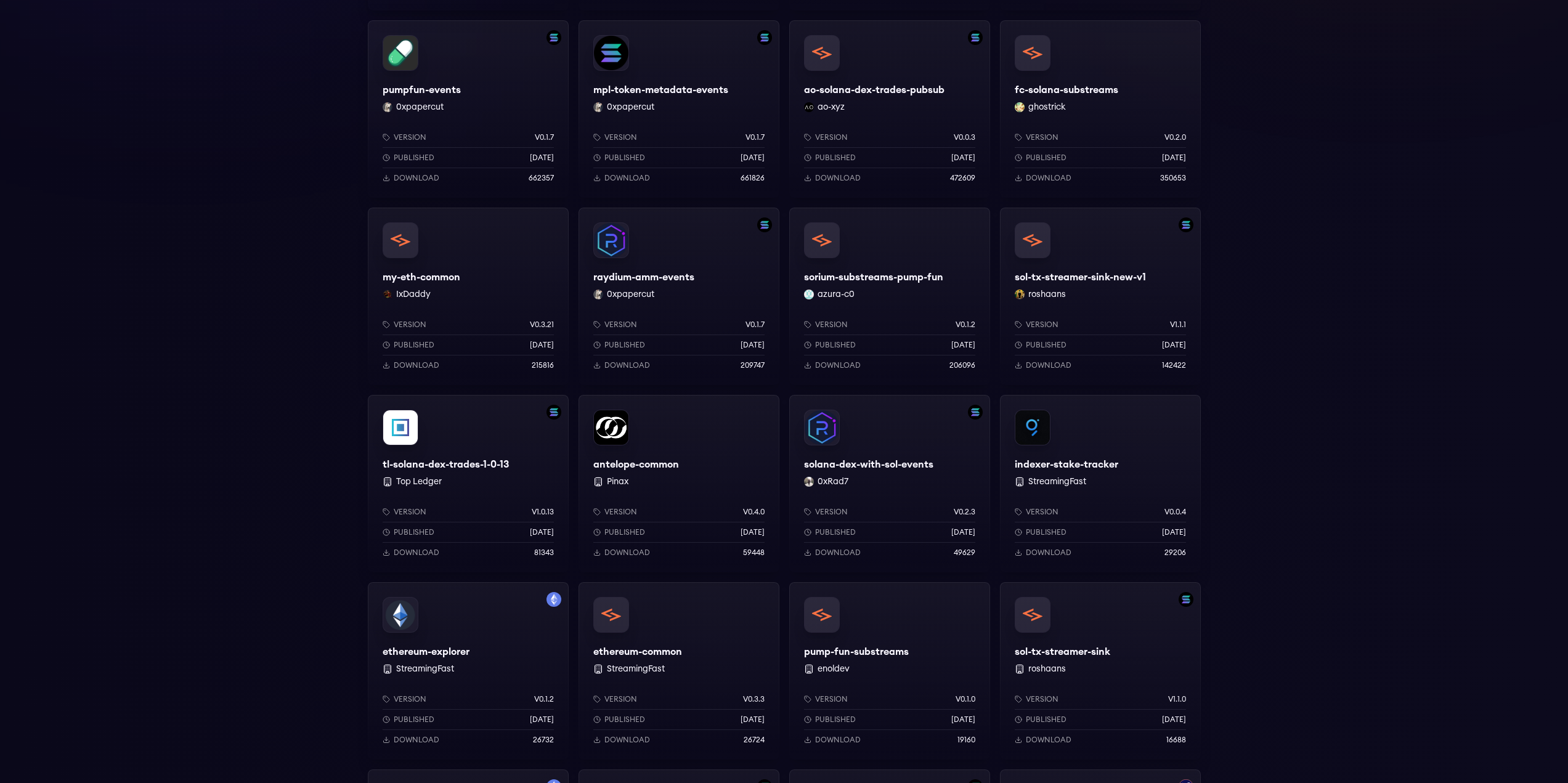
click at [1423, 282] on div "solana-common StreamingFast Version v0.3.3 Published [DATE] Download 2608713 ko…" at bounding box center [784, 429] width 1568 height 1193
